Goal: Task Accomplishment & Management: Manage account settings

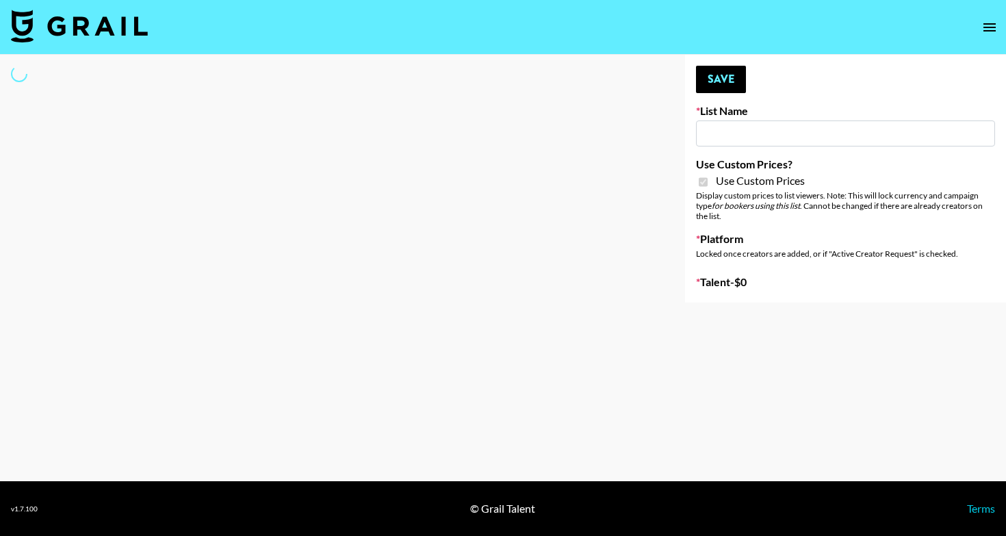
type input "Babbel - 3rd Sept"
checkbox input "true"
select select "Brand"
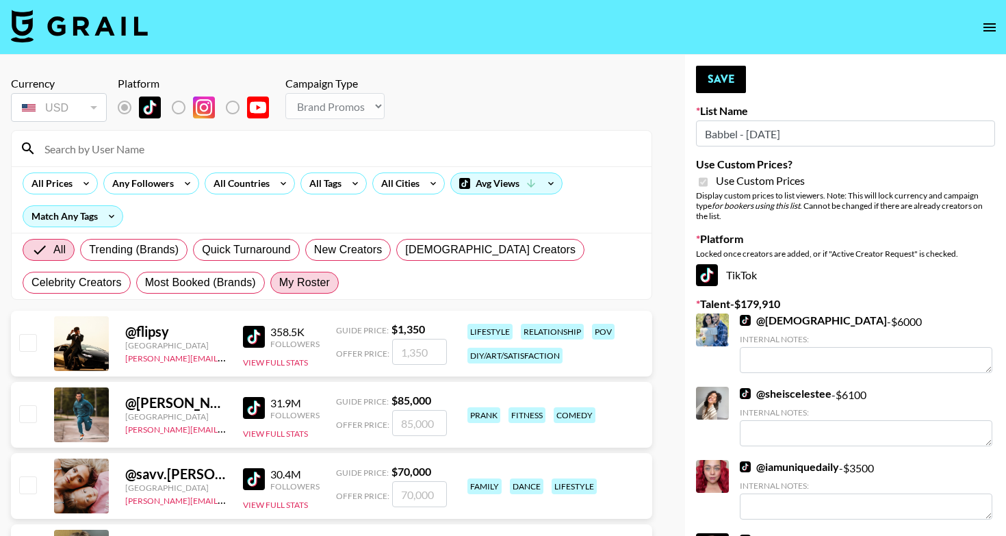
click at [279, 287] on span "My Roster" at bounding box center [304, 282] width 51 height 16
click at [279, 283] on input "My Roster" at bounding box center [279, 283] width 0 height 0
radio input "true"
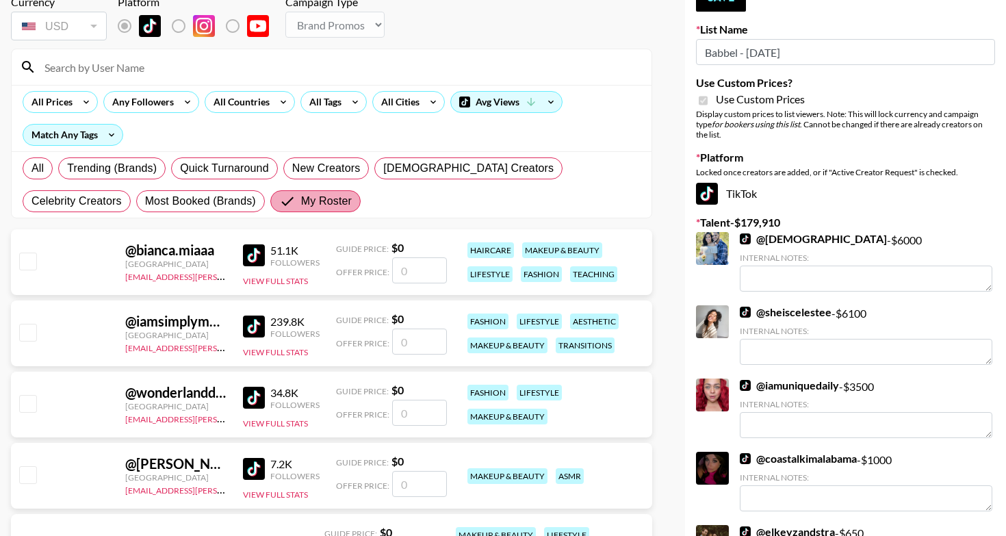
scroll to position [83, 0]
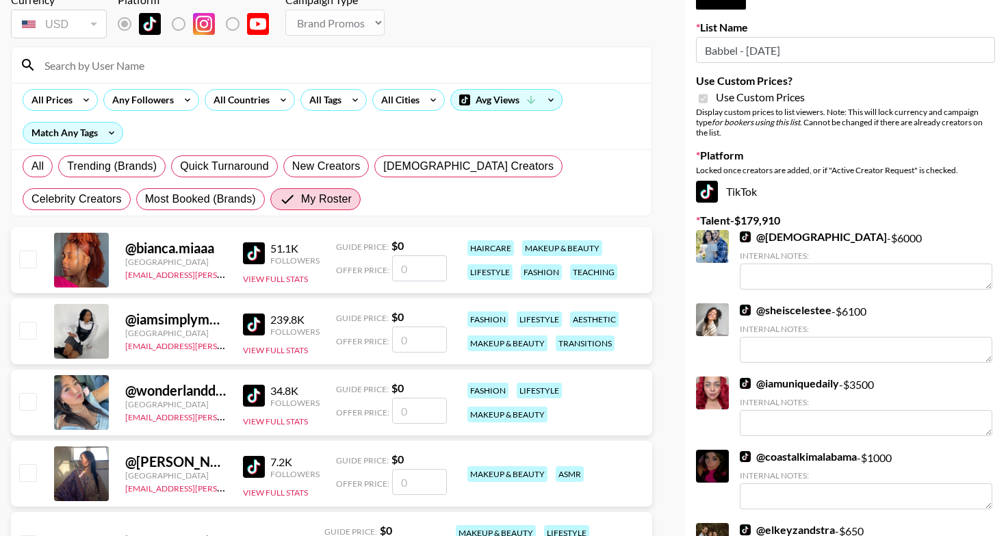
click at [416, 342] on input "number" at bounding box center [419, 339] width 55 height 26
checkbox input "true"
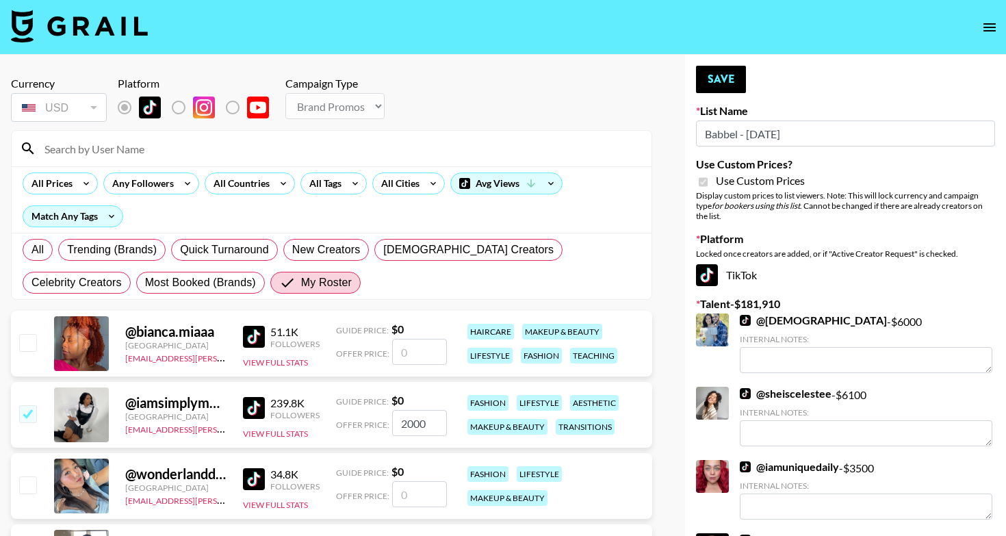
scroll to position [0, 0]
type input "2000"
click at [729, 86] on button "Save" at bounding box center [721, 79] width 50 height 27
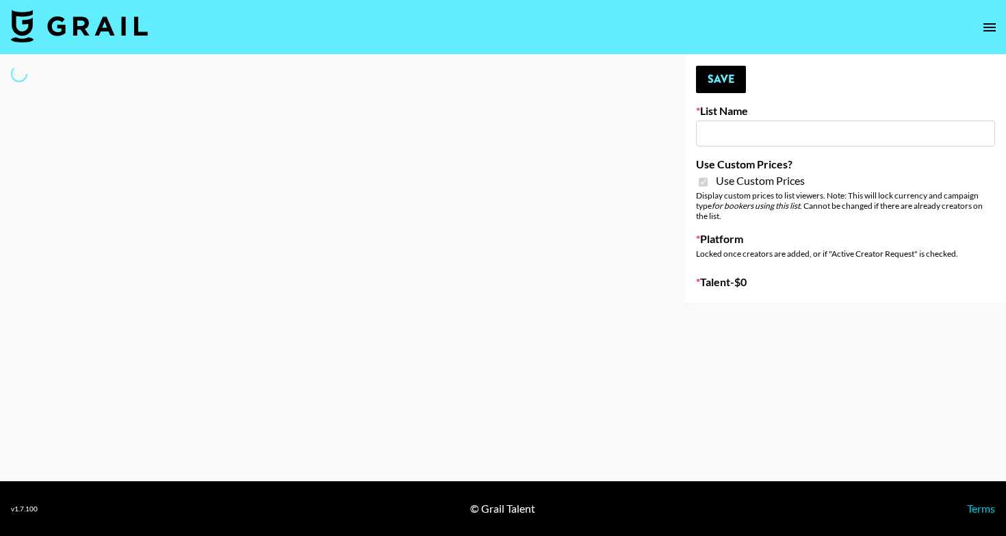
type input "FaceApp - [DATE]"
checkbox input "true"
select select "Brand"
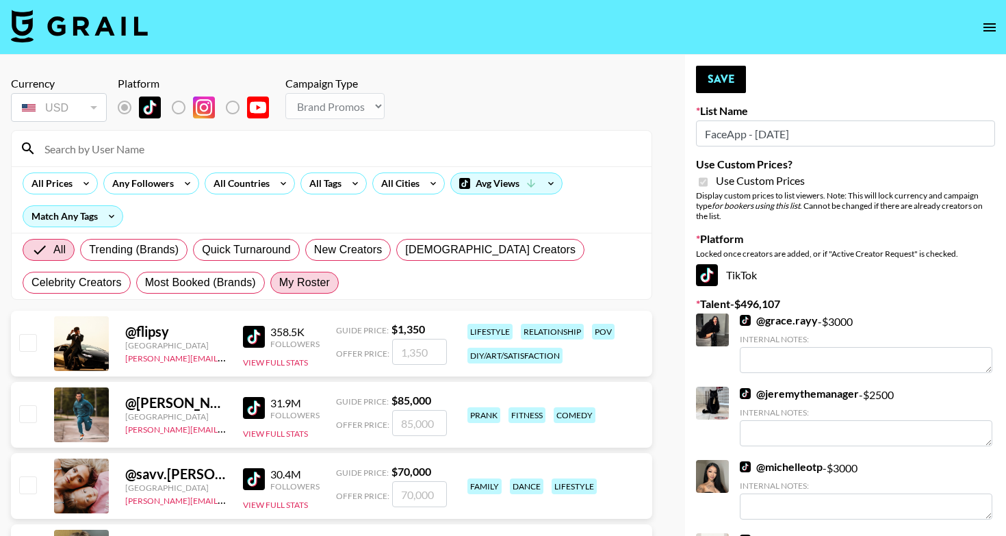
click at [279, 287] on span "My Roster" at bounding box center [304, 282] width 51 height 16
click at [279, 283] on input "My Roster" at bounding box center [279, 283] width 0 height 0
radio input "true"
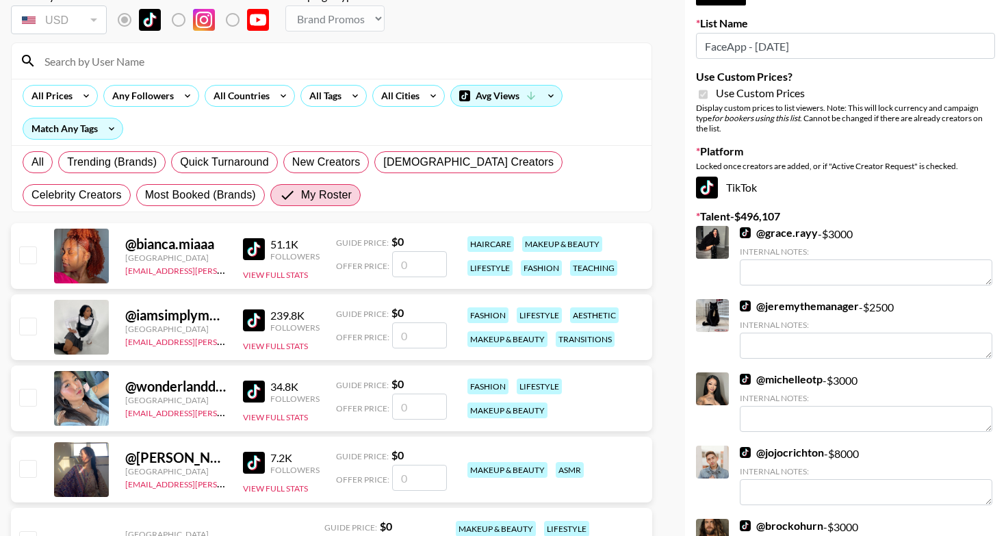
scroll to position [98, 0]
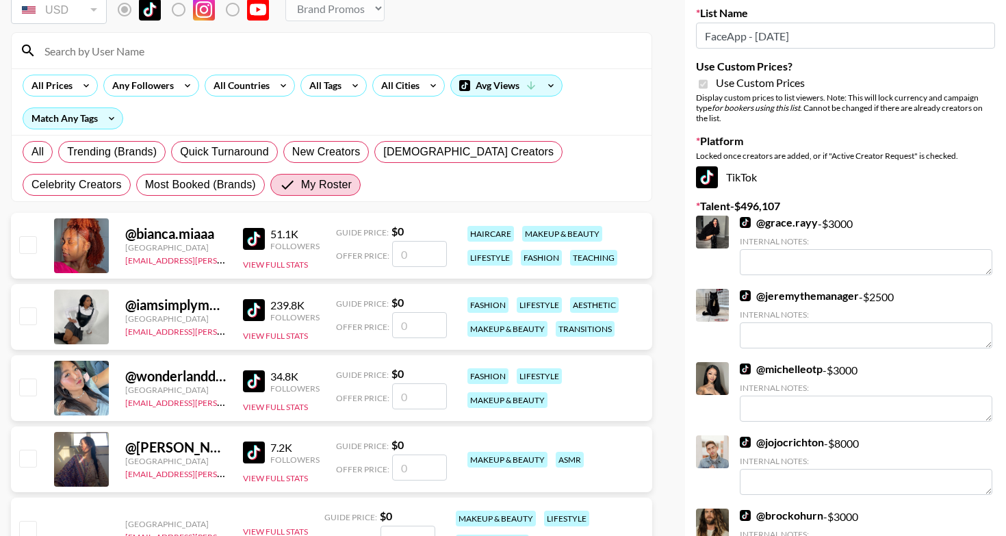
click at [427, 398] on input "number" at bounding box center [419, 396] width 55 height 26
checkbox input "true"
type input "750"
click at [434, 250] on input "number" at bounding box center [419, 254] width 55 height 26
checkbox input "true"
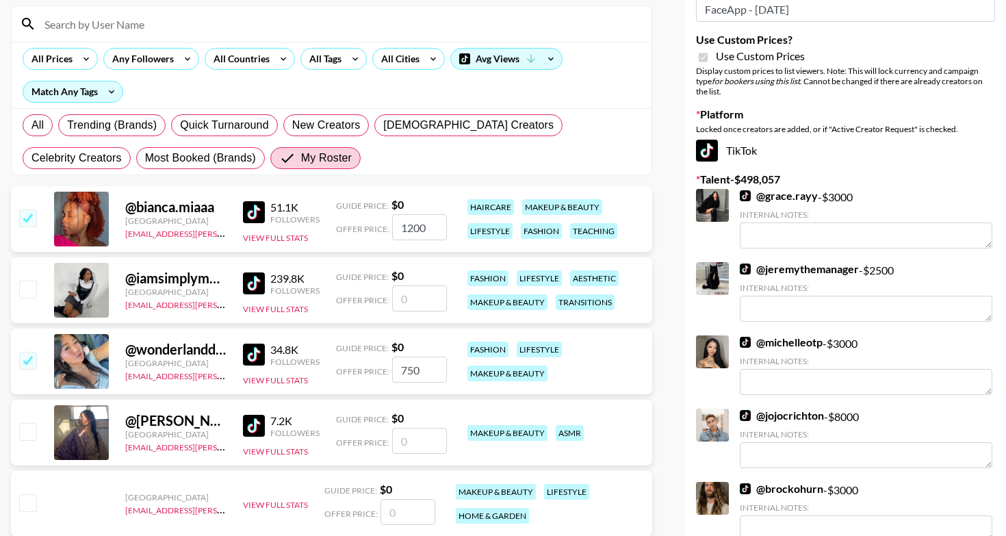
scroll to position [124, 0]
type input "1200"
click at [419, 301] on input "number" at bounding box center [419, 299] width 55 height 26
checkbox input "true"
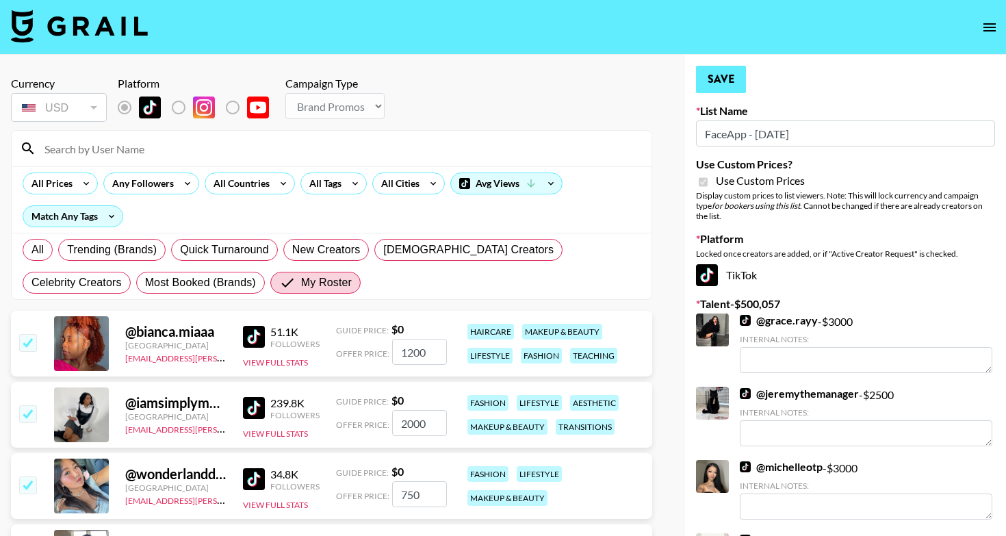
scroll to position [0, 0]
type input "2000"
click at [735, 87] on button "Save" at bounding box center [721, 79] width 50 height 27
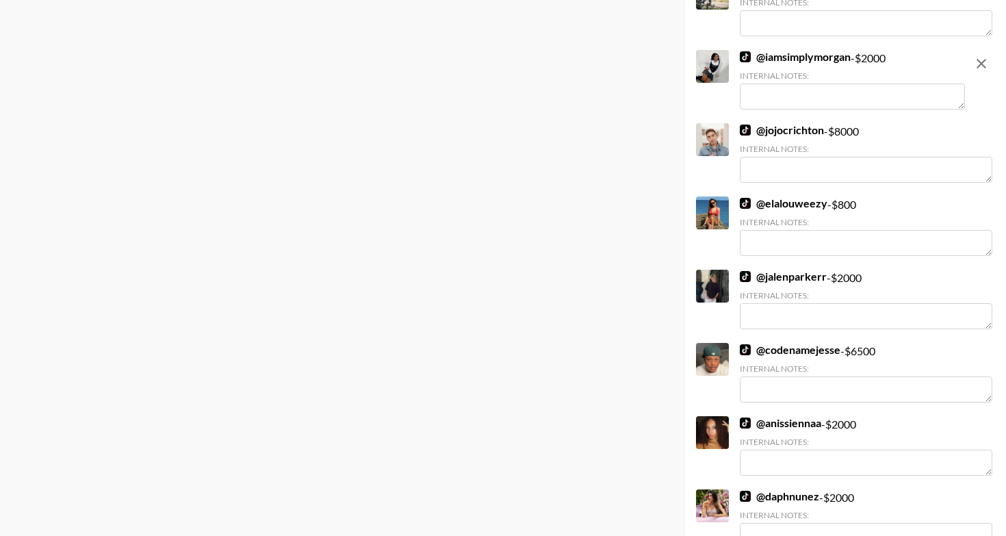
scroll to position [9178, 0]
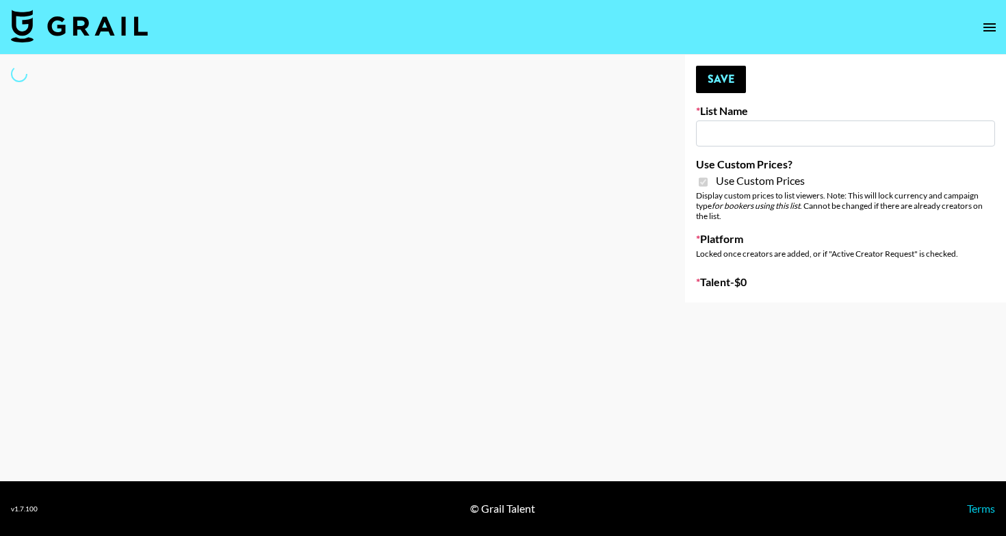
select select "Brand"
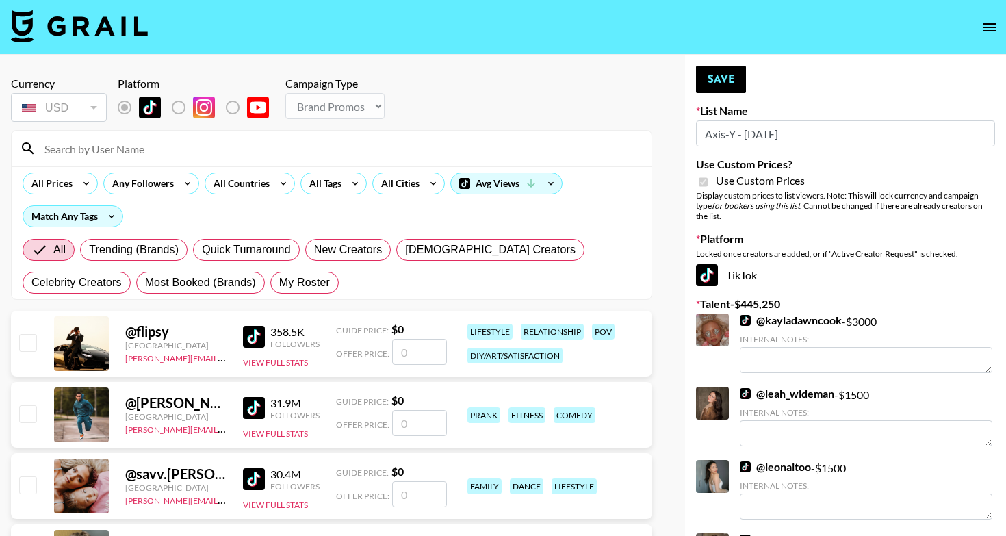
type input "Axis-Y - 3rd Sept"
checkbox input "true"
click at [279, 275] on span "My Roster" at bounding box center [304, 282] width 51 height 16
click at [279, 283] on input "My Roster" at bounding box center [279, 283] width 0 height 0
radio input "true"
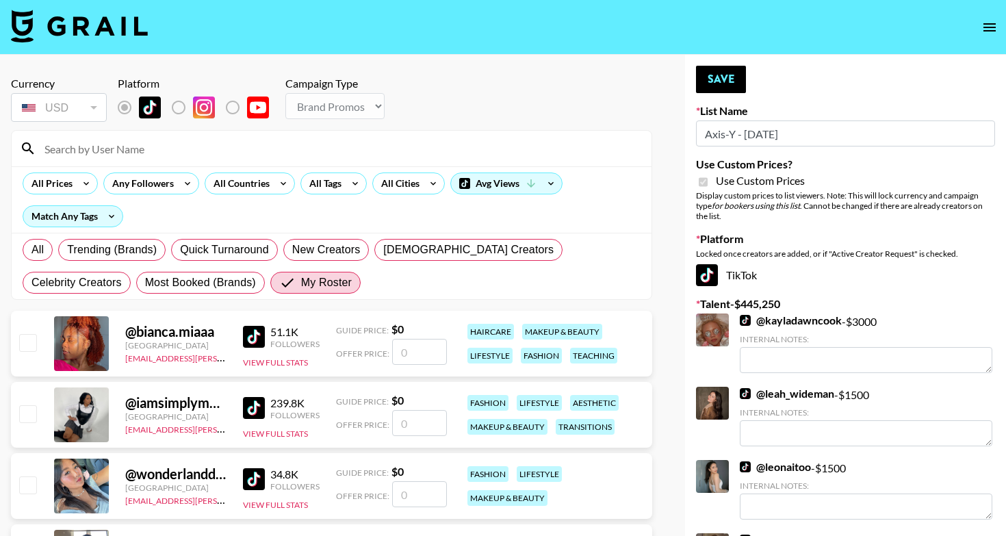
click at [426, 355] on input "number" at bounding box center [419, 352] width 55 height 26
checkbox input "true"
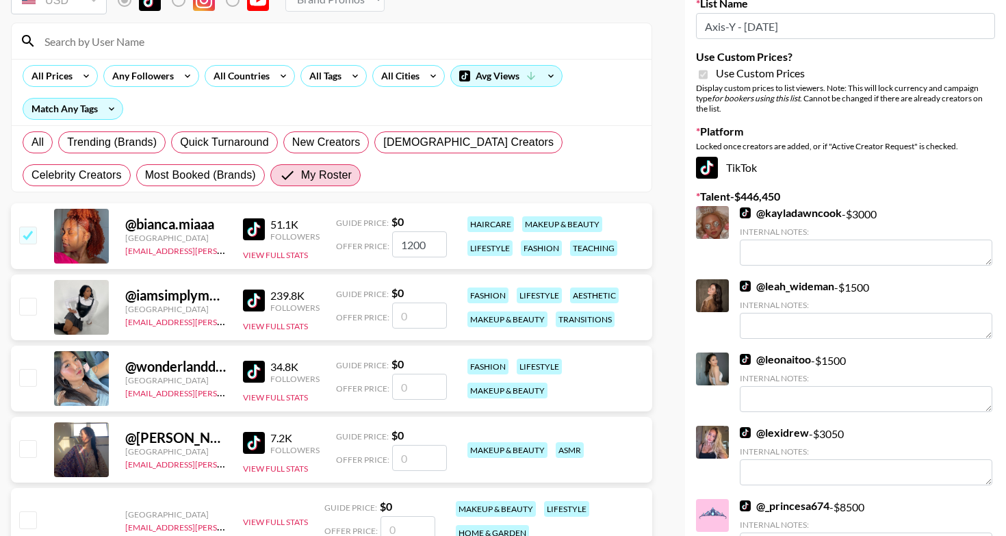
scroll to position [108, 0]
type input "1200"
click at [430, 385] on input "number" at bounding box center [419, 386] width 55 height 26
checkbox input "true"
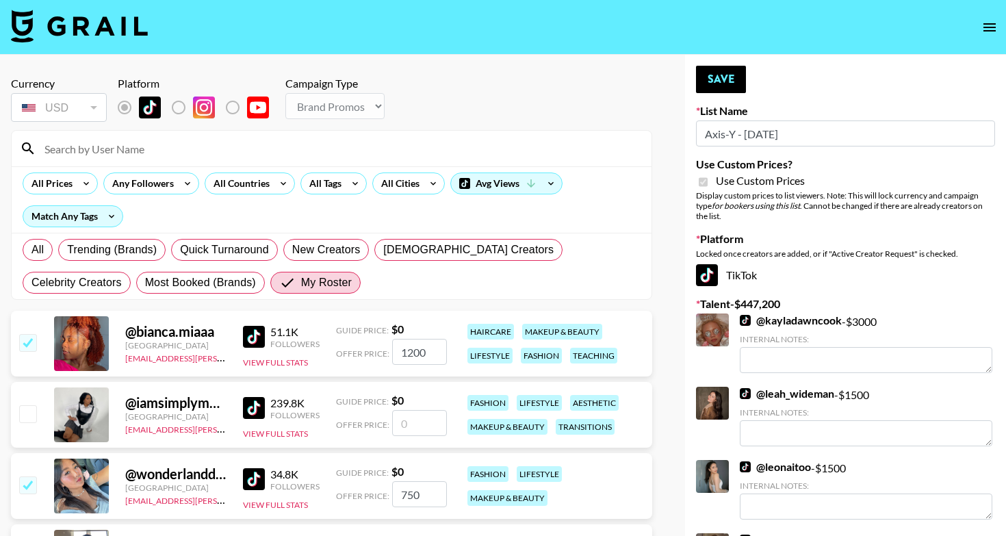
scroll to position [0, 0]
type input "750"
click at [735, 73] on button "Save" at bounding box center [721, 79] width 50 height 27
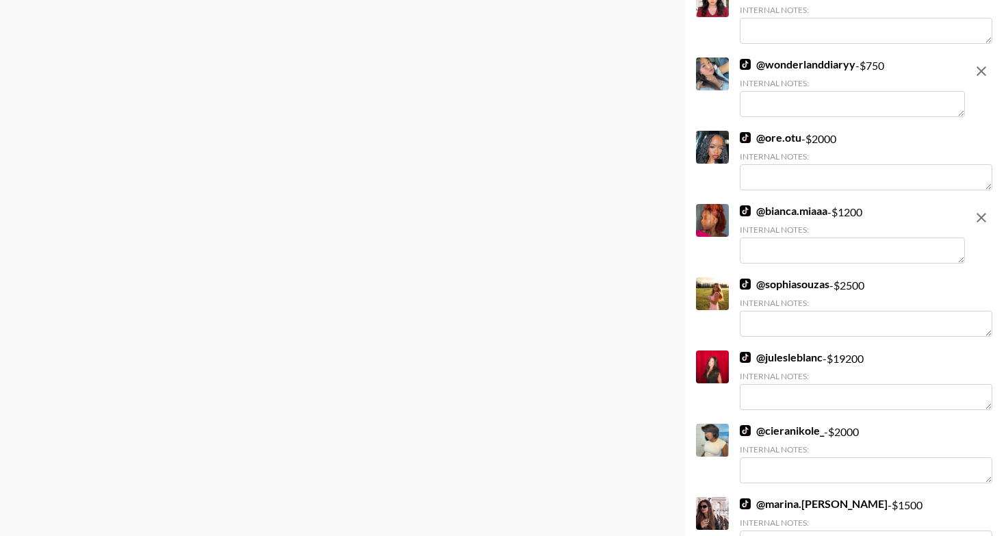
scroll to position [7618, 0]
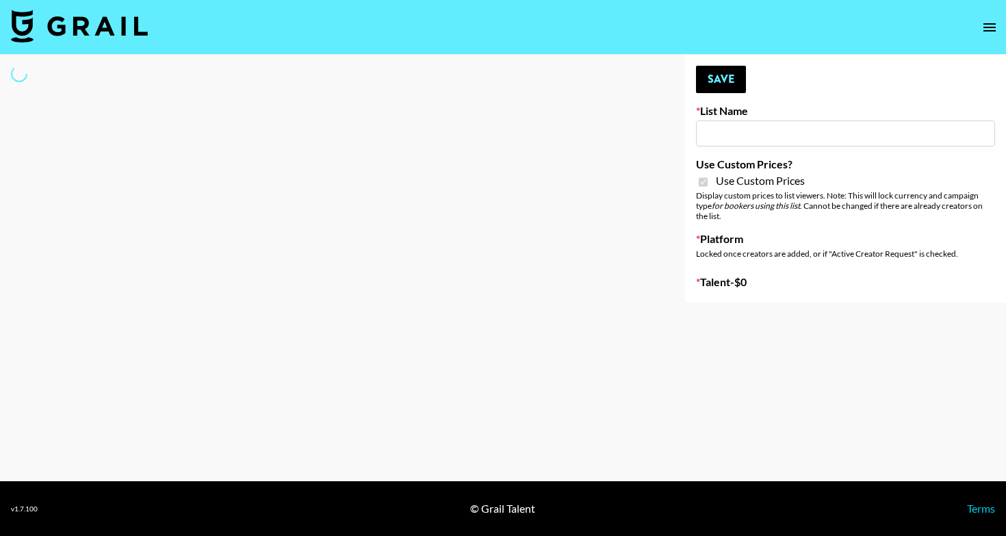
type input "Content Labs for Govee's TV Backlight 3."
checkbox input "true"
select select "Brand"
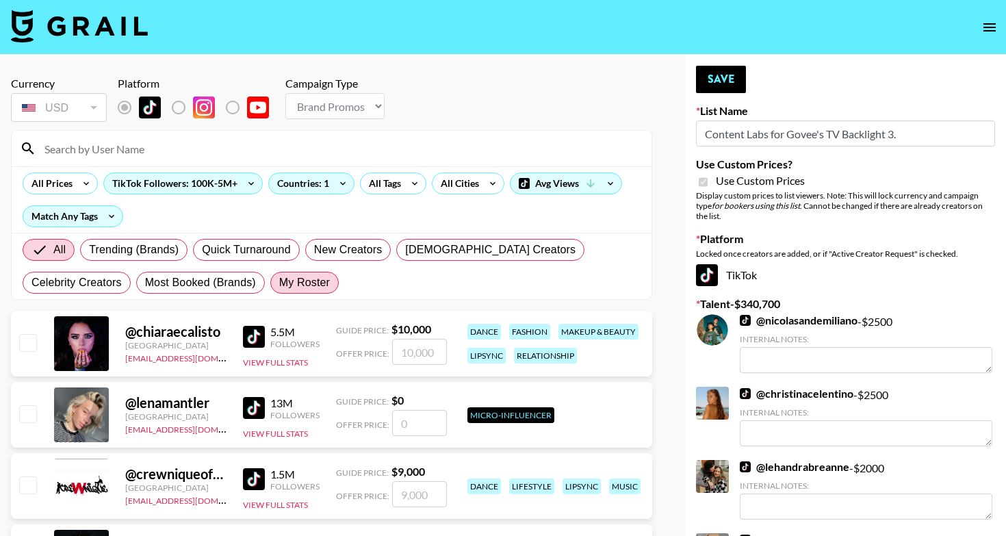
click at [270, 292] on label "My Roster" at bounding box center [304, 283] width 68 height 22
click at [279, 283] on input "My Roster" at bounding box center [279, 283] width 0 height 0
radio input "true"
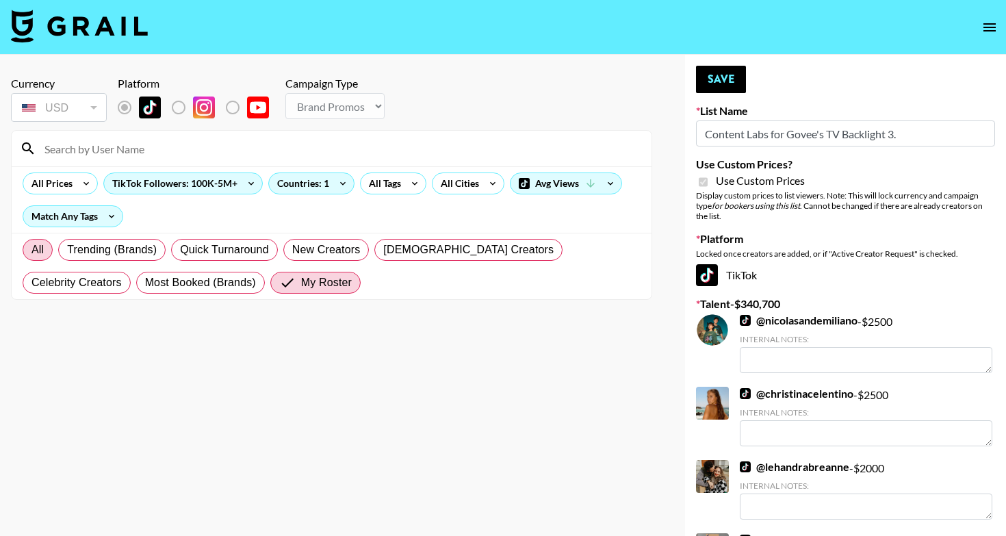
click at [46, 254] on label "All" at bounding box center [38, 250] width 30 height 22
click at [31, 250] on input "All" at bounding box center [31, 250] width 0 height 0
radio input "true"
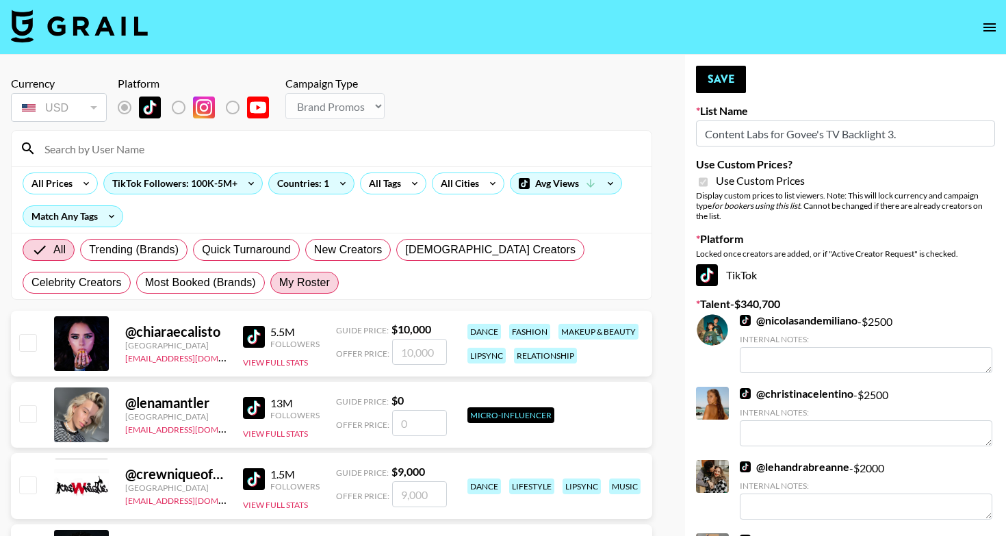
click at [270, 291] on label "My Roster" at bounding box center [304, 283] width 68 height 22
click at [279, 283] on input "My Roster" at bounding box center [279, 283] width 0 height 0
radio input "true"
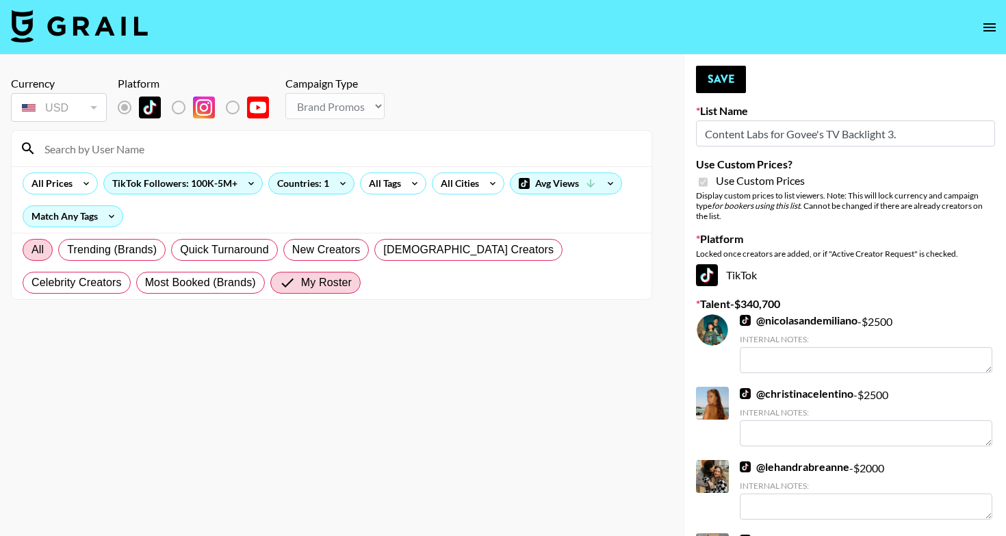
click at [36, 248] on span "All" at bounding box center [37, 249] width 12 height 16
click at [31, 250] on input "All" at bounding box center [31, 250] width 0 height 0
radio input "true"
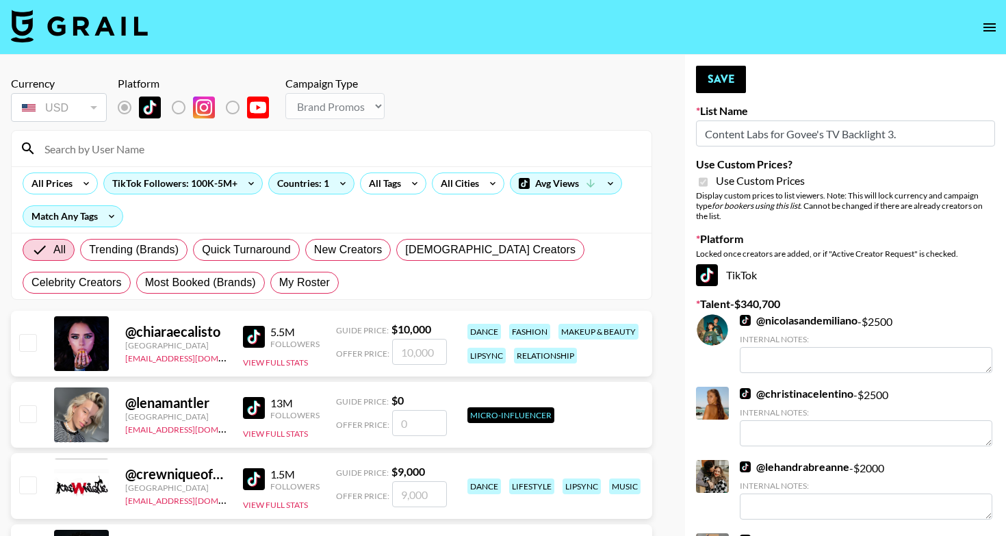
click at [114, 150] on input at bounding box center [339, 149] width 607 height 22
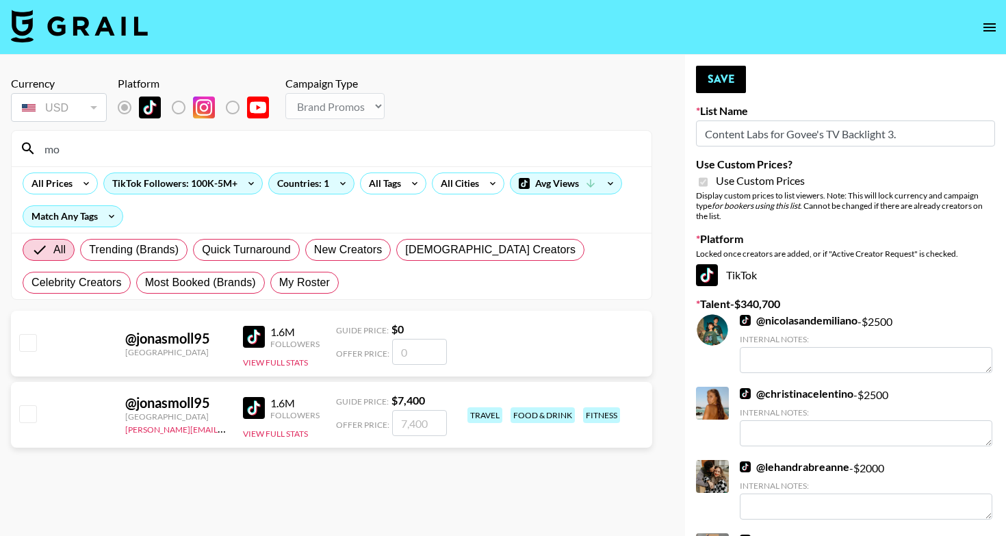
type input "m"
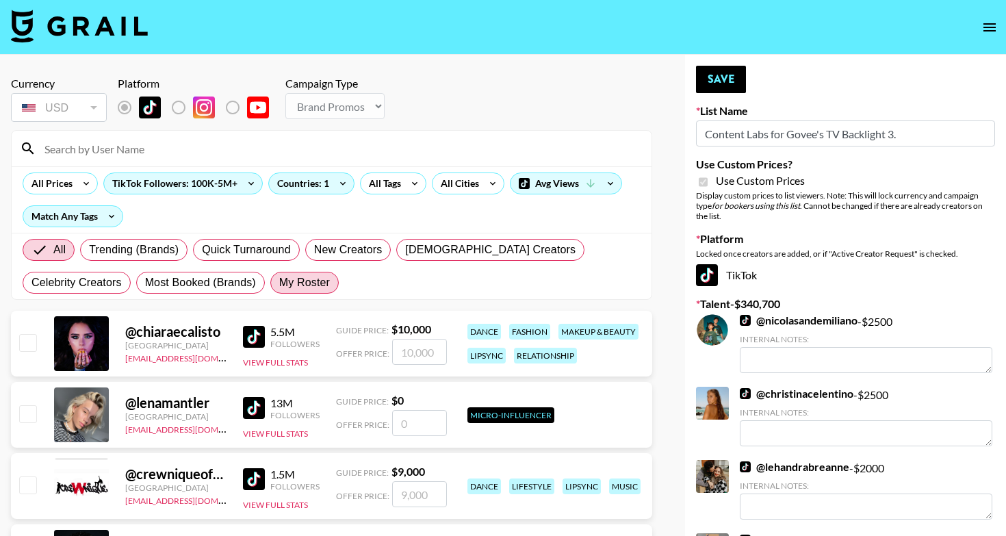
click at [279, 279] on span "My Roster" at bounding box center [304, 282] width 51 height 16
click at [279, 283] on input "My Roster" at bounding box center [279, 283] width 0 height 0
radio input "true"
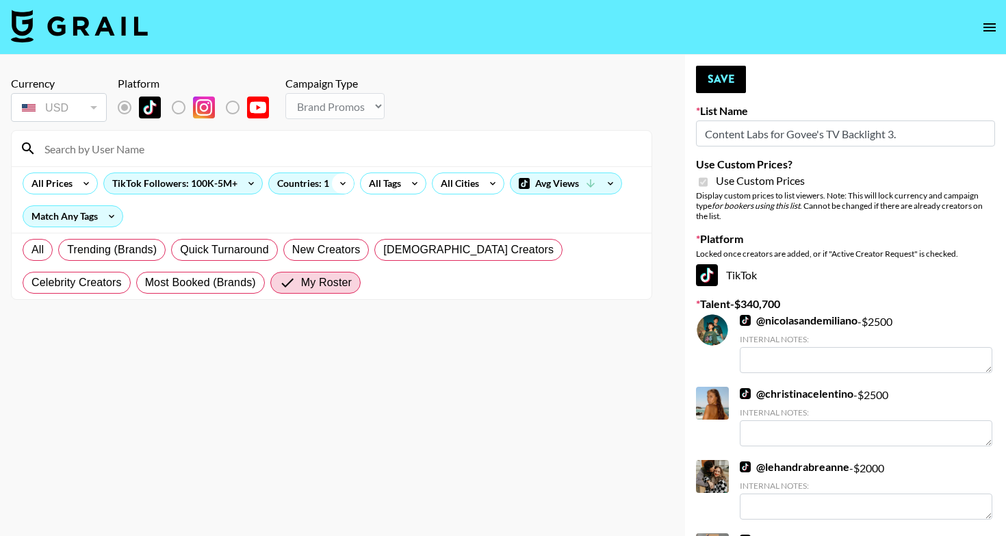
click at [347, 183] on icon at bounding box center [343, 183] width 22 height 21
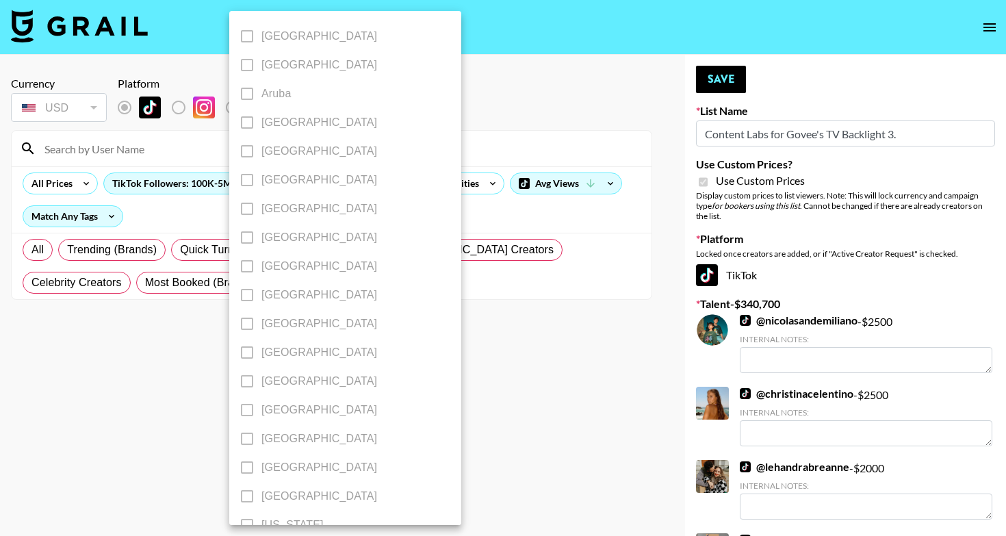
click at [452, 92] on div at bounding box center [503, 268] width 1006 height 536
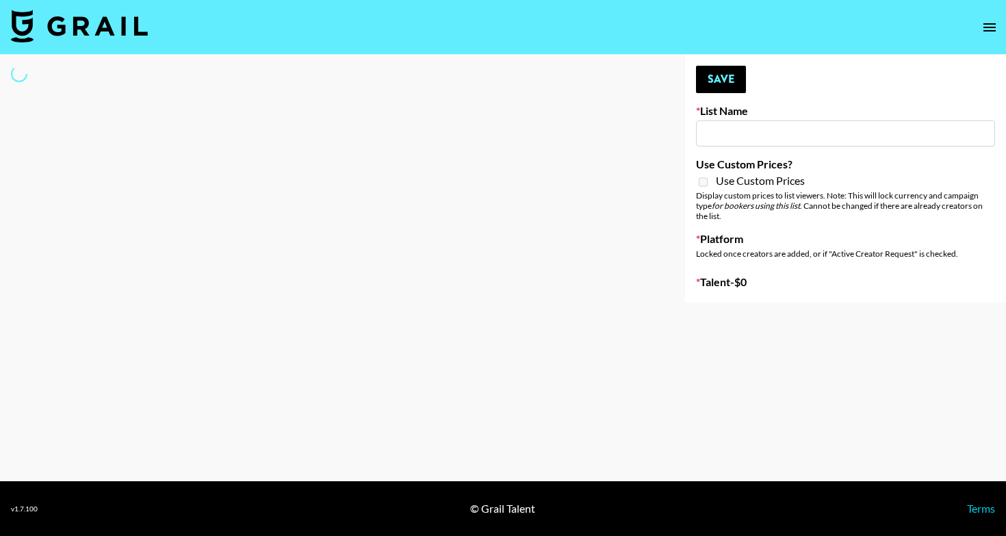
type input "[US_STATE] Fashion Week [DATE]"
select select "Song"
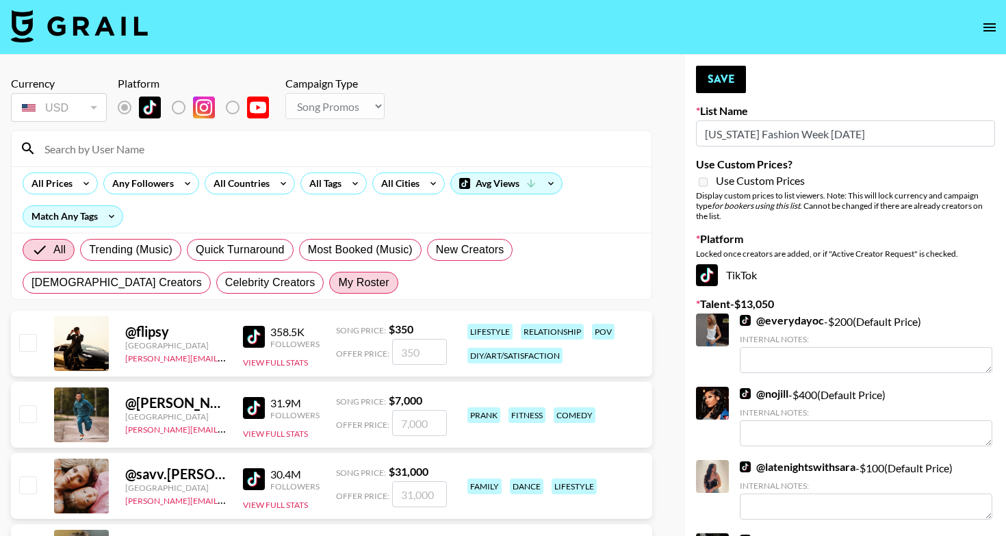
click at [338, 283] on span "My Roster" at bounding box center [363, 282] width 51 height 16
click at [338, 283] on input "My Roster" at bounding box center [338, 283] width 0 height 0
radio input "true"
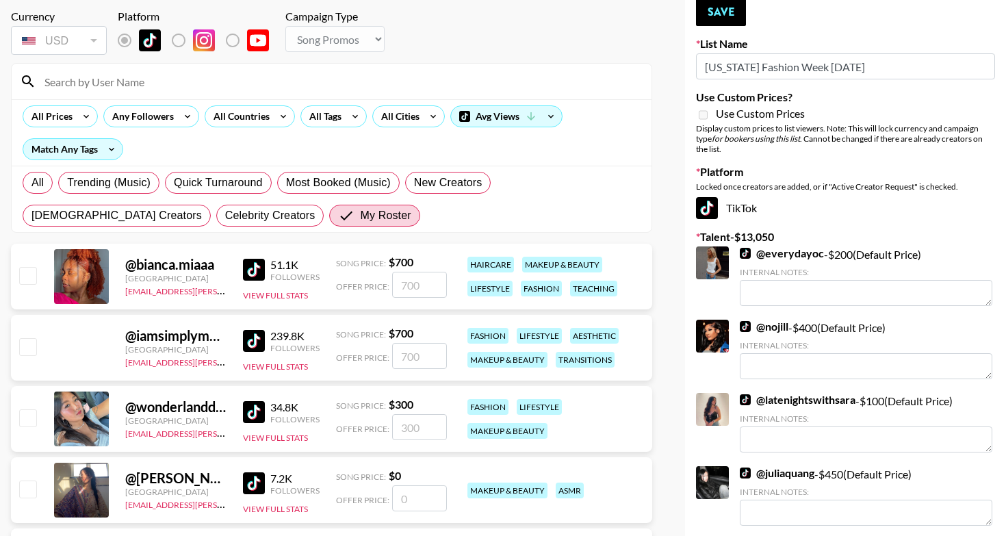
scroll to position [68, 0]
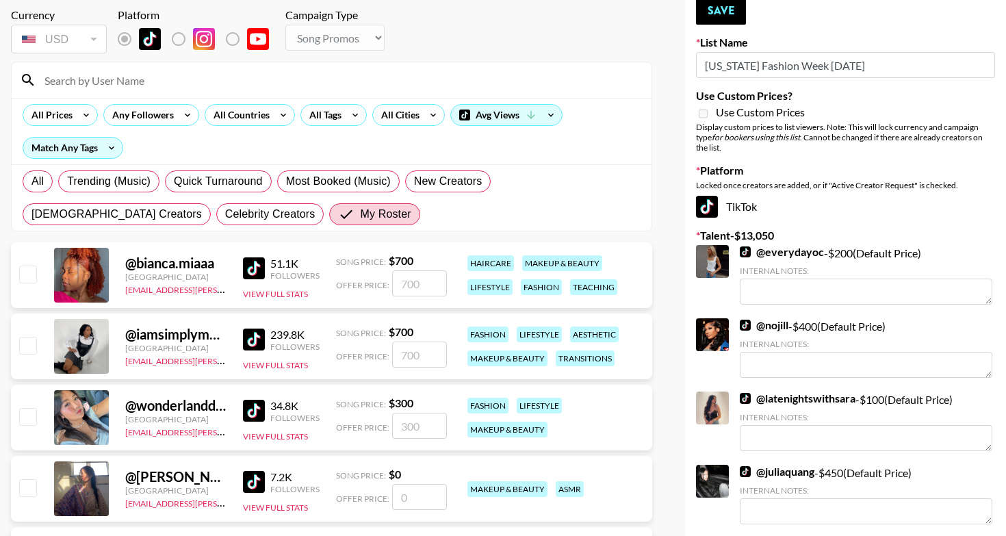
click at [29, 342] on input "checkbox" at bounding box center [27, 345] width 16 height 16
checkbox input "true"
type input "700"
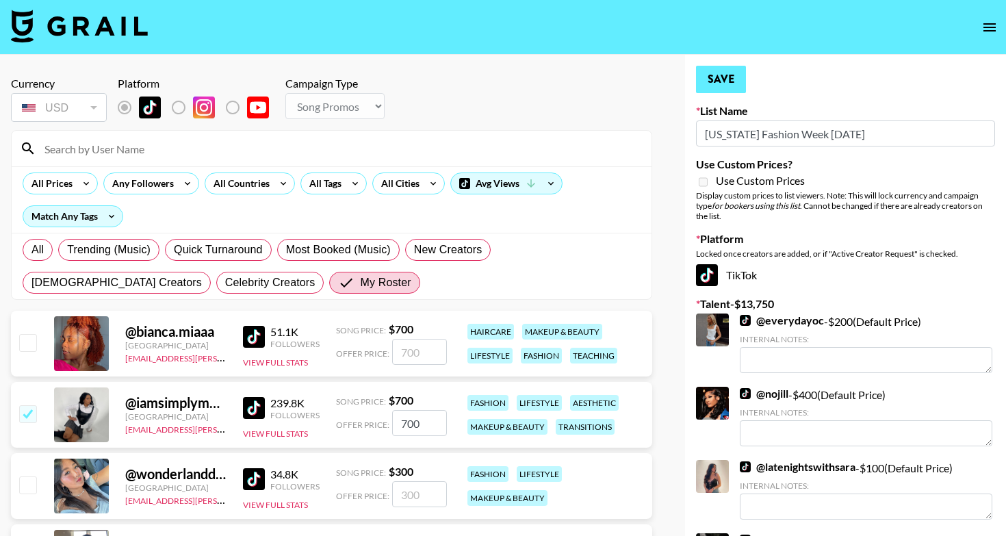
scroll to position [0, 0]
click at [722, 79] on button "Save" at bounding box center [721, 79] width 50 height 27
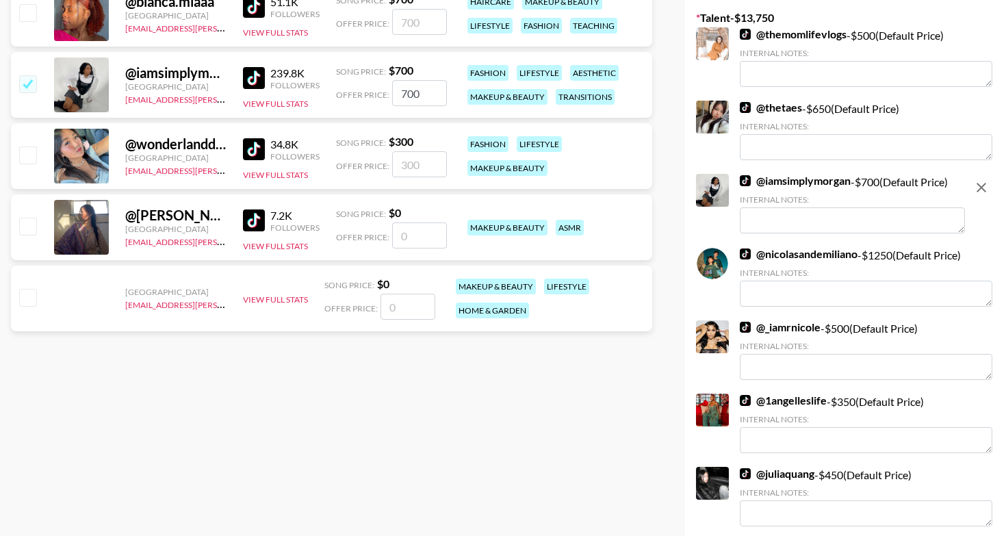
scroll to position [434, 0]
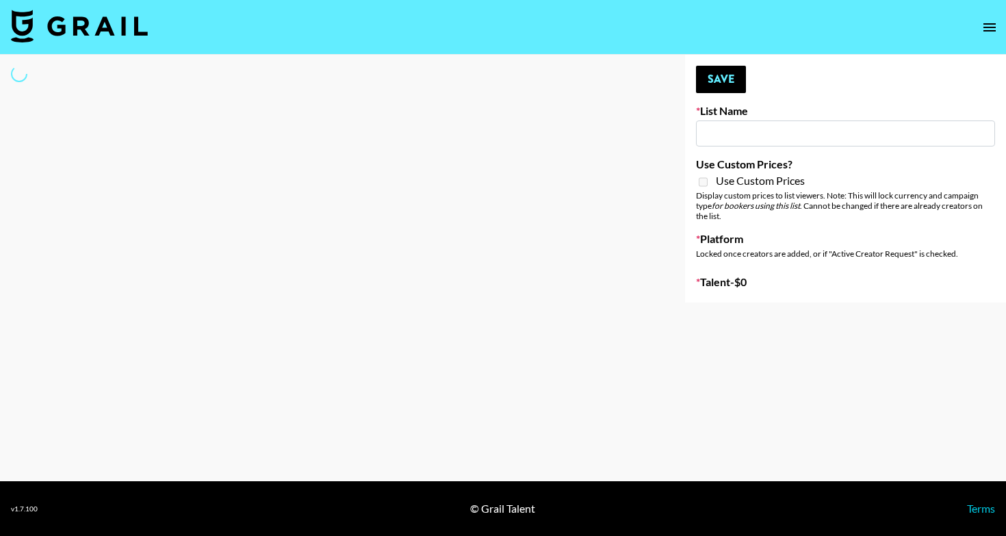
select select "Song"
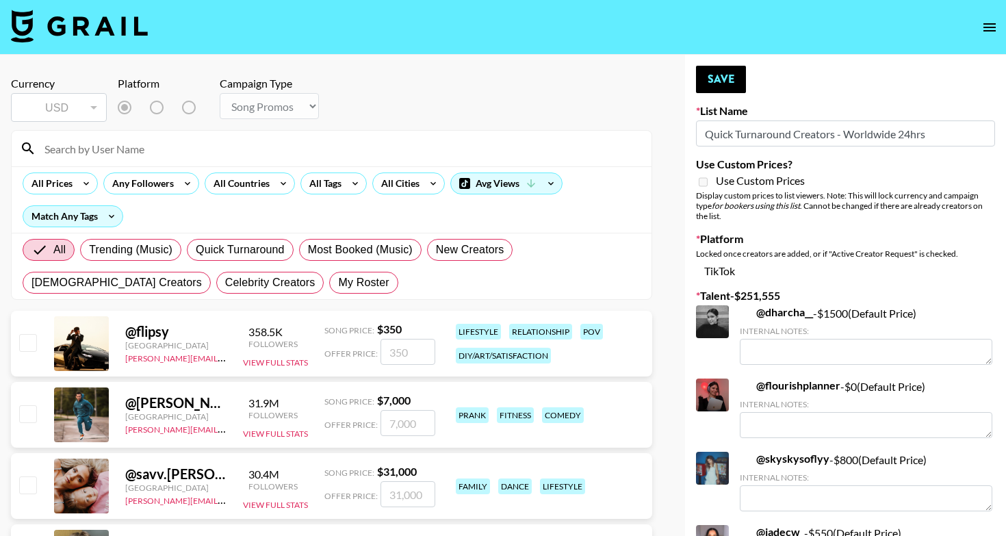
type input "Quick Turnaround Creators - Worldwide 24hrs"
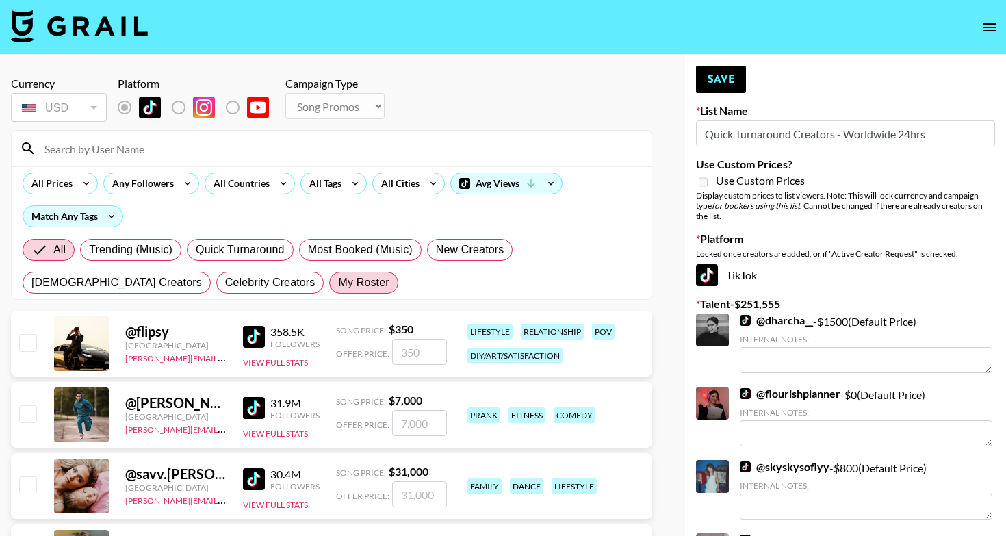
click at [329, 273] on label "My Roster" at bounding box center [363, 283] width 68 height 22
click at [338, 283] on input "My Roster" at bounding box center [338, 283] width 0 height 0
radio input "true"
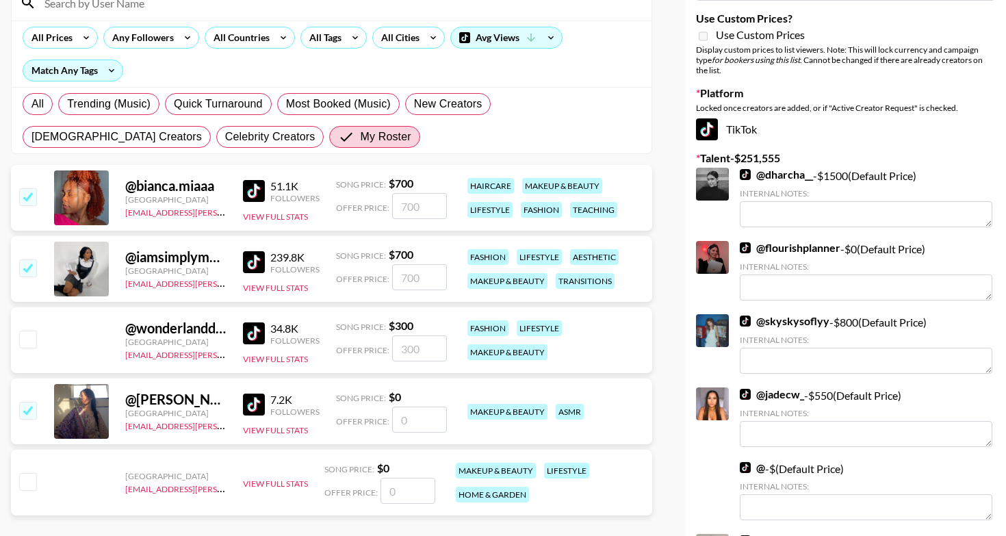
scroll to position [148, 0]
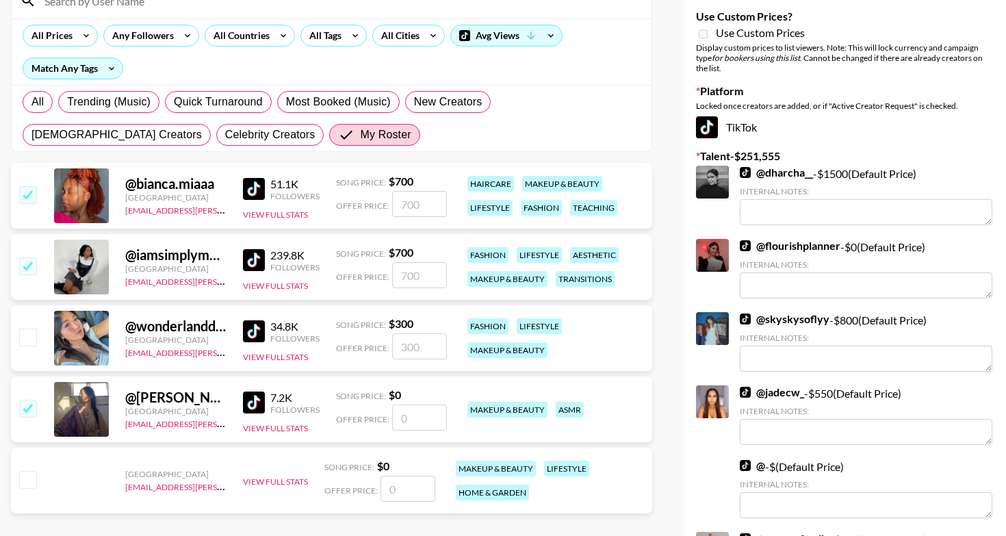
click at [27, 337] on input "checkbox" at bounding box center [27, 336] width 16 height 16
checkbox input "true"
type input "300"
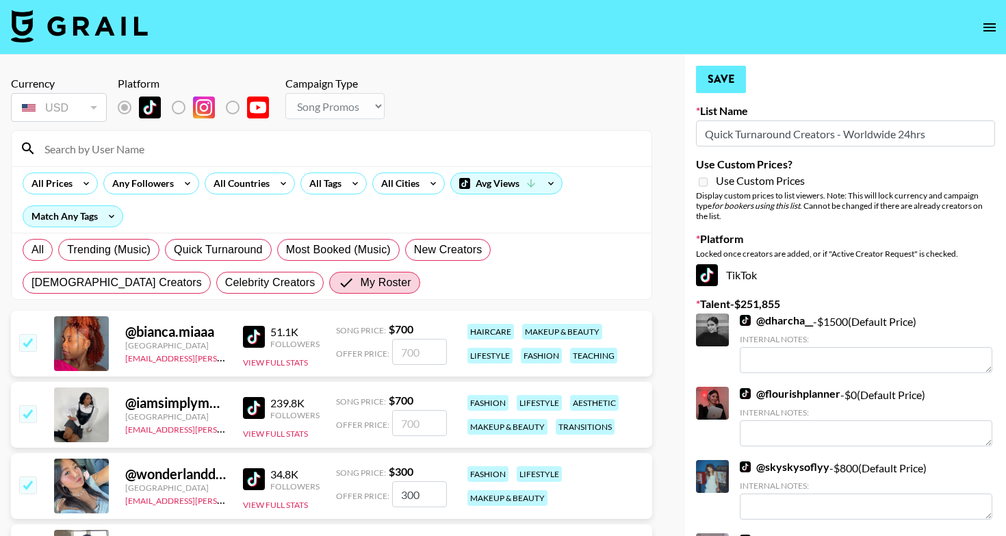
scroll to position [0, 0]
click at [724, 82] on button "Save" at bounding box center [721, 79] width 50 height 27
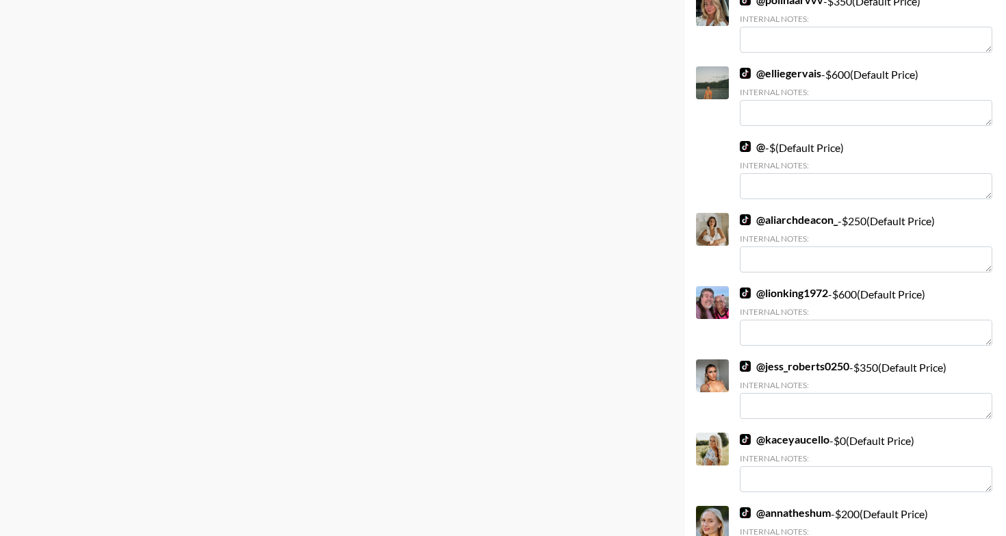
scroll to position [6953, 0]
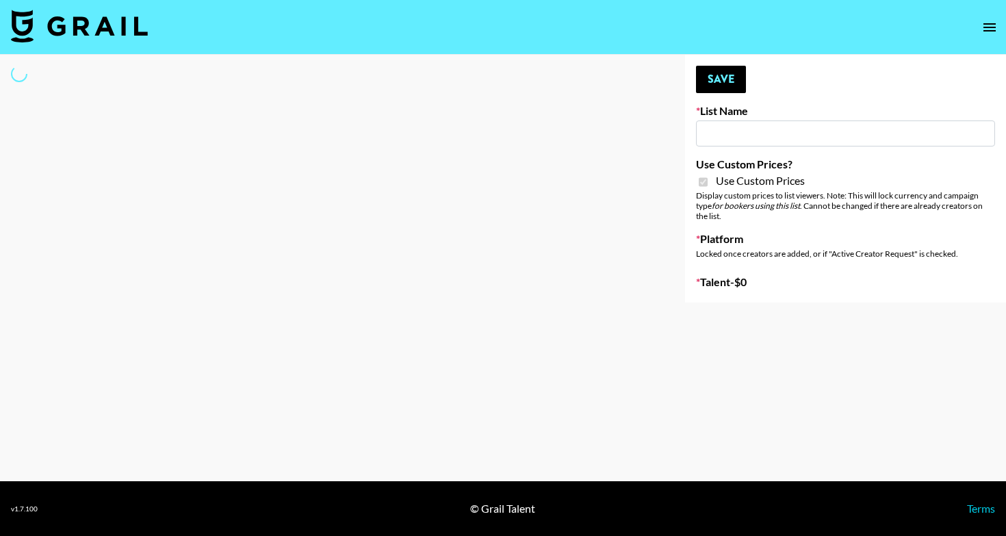
select select "Brand"
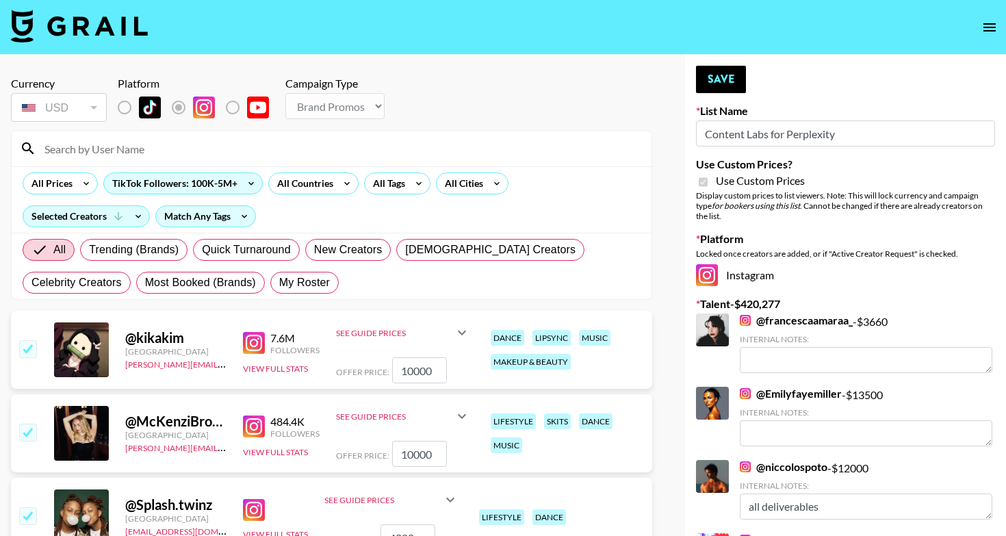
type input "Content Labs for Perplexity"
checkbox input "true"
click at [279, 285] on span "My Roster" at bounding box center [304, 282] width 51 height 16
click at [279, 283] on input "My Roster" at bounding box center [279, 283] width 0 height 0
radio input "true"
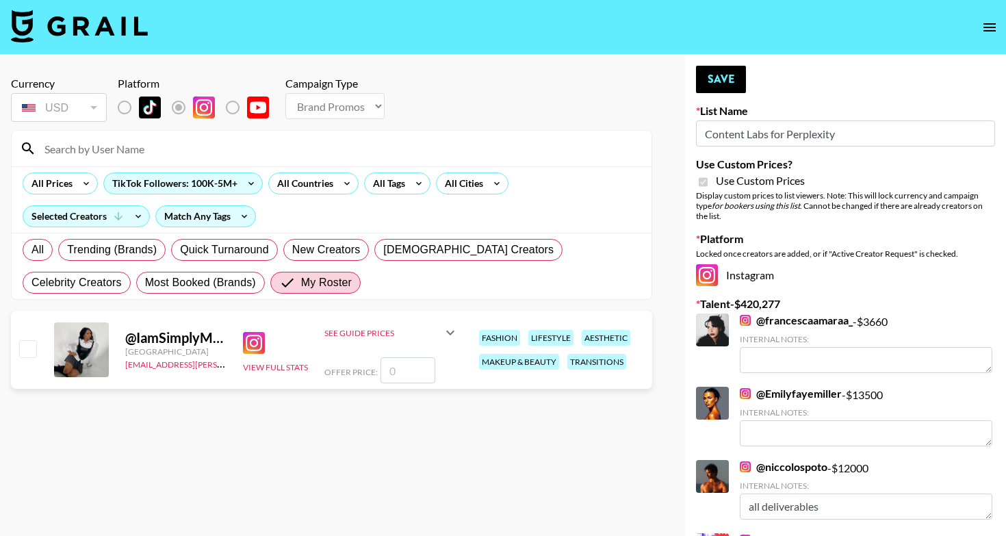
click at [24, 358] on div at bounding box center [26, 349] width 21 height 23
click at [30, 344] on input "checkbox" at bounding box center [27, 348] width 16 height 16
click at [426, 371] on input "number" at bounding box center [407, 370] width 55 height 26
checkbox input "true"
type input "2000"
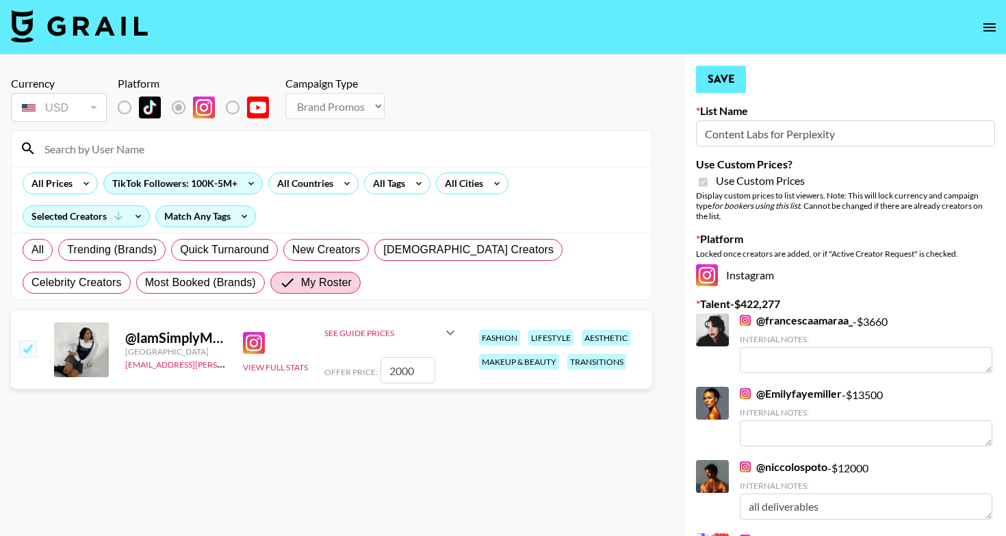
click at [737, 81] on button "Save" at bounding box center [721, 79] width 50 height 27
radio input "true"
